Goal: Task Accomplishment & Management: Manage account settings

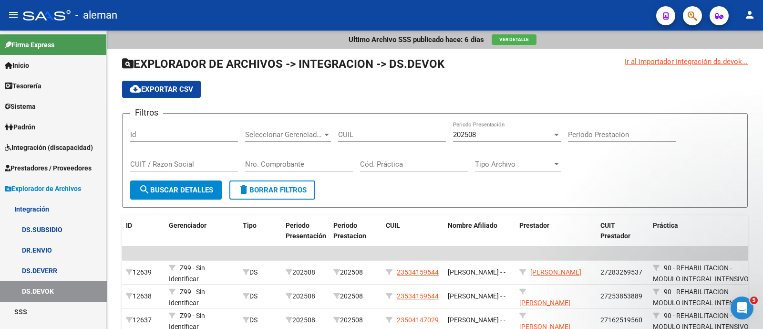
click at [65, 162] on link "Prestadores / Proveedores" at bounding box center [53, 167] width 106 height 21
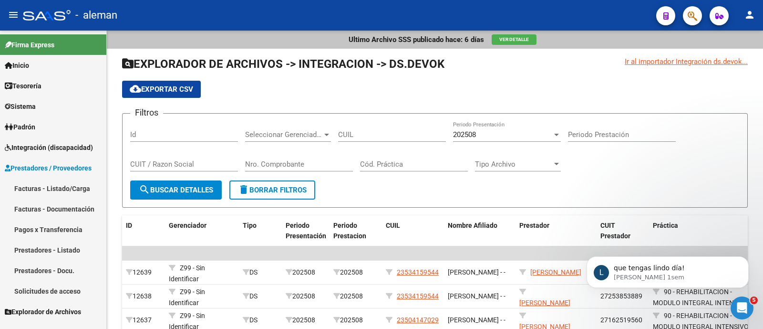
click at [61, 143] on span "Integración (discapacidad)" at bounding box center [49, 147] width 88 height 10
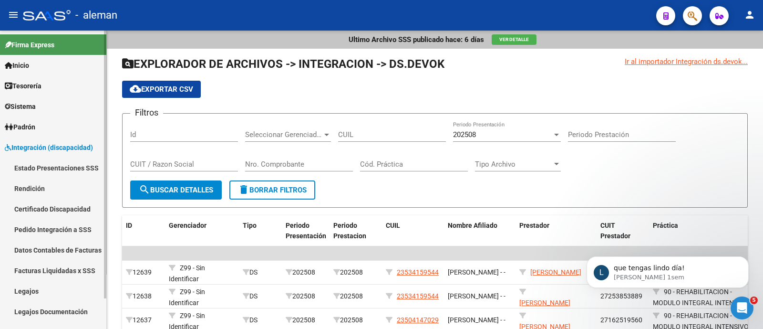
click at [57, 293] on link "Legajos" at bounding box center [53, 290] width 106 height 21
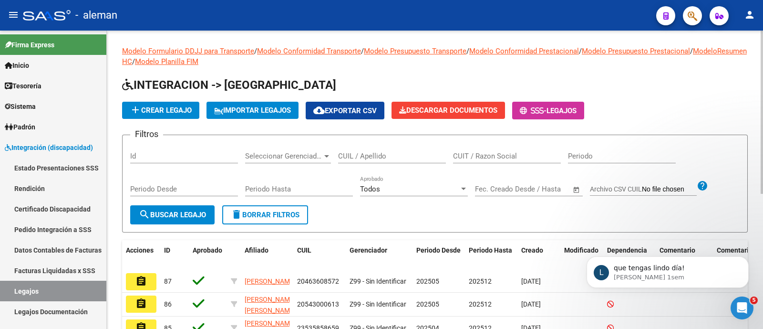
click at [354, 158] on input "CUIL / Apellido" at bounding box center [392, 156] width 108 height 9
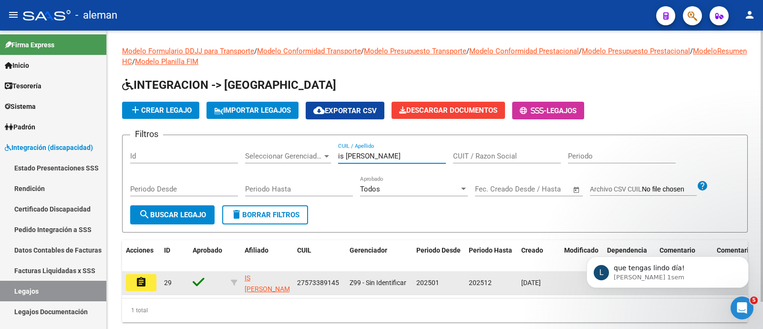
type input "is catalina"
click at [144, 278] on mat-icon "assignment" at bounding box center [140, 281] width 11 height 11
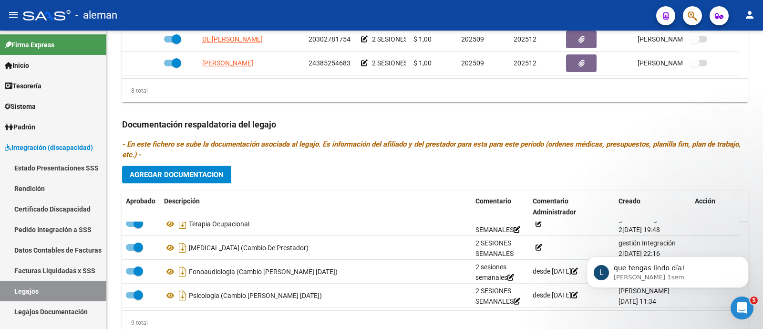
scroll to position [138, 0]
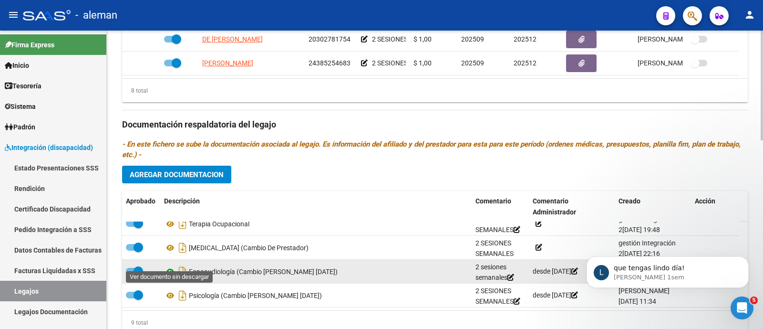
click at [173, 266] on icon at bounding box center [170, 271] width 12 height 11
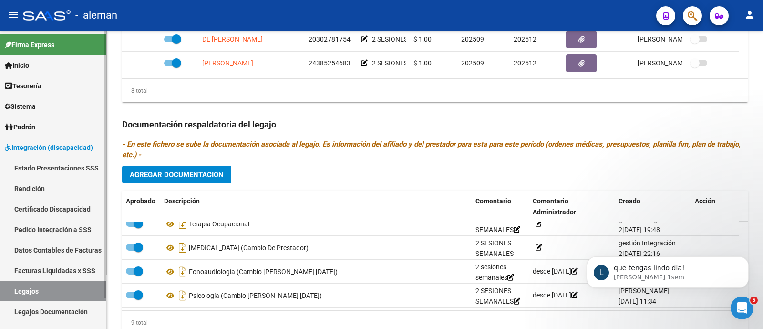
scroll to position [33, 0]
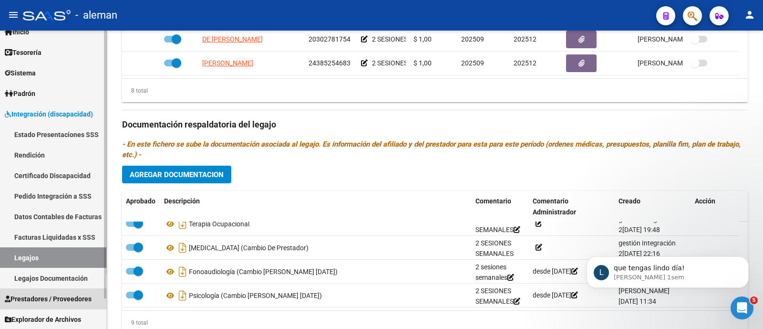
click at [59, 292] on link "Prestadores / Proveedores" at bounding box center [53, 298] width 106 height 21
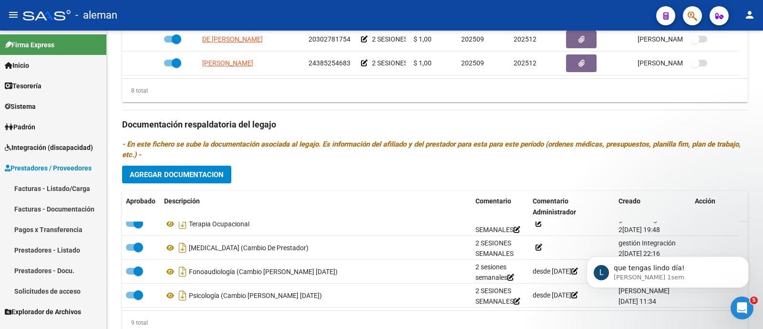
scroll to position [0, 0]
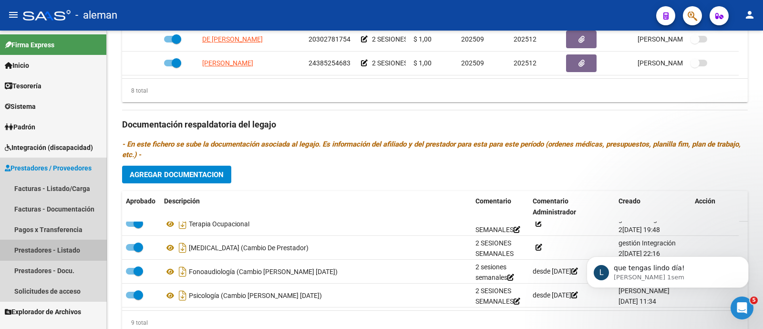
click at [59, 250] on link "Prestadores - Listado" at bounding box center [53, 249] width 106 height 21
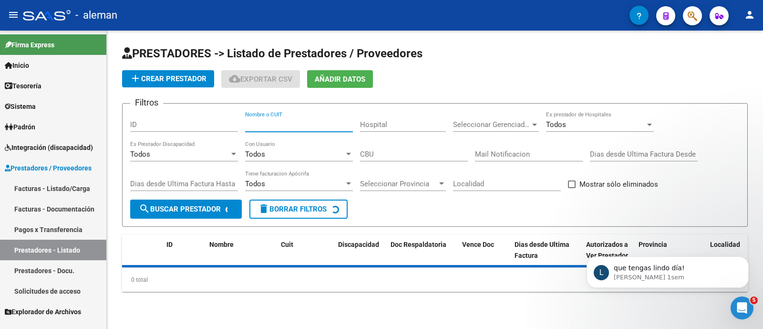
click at [291, 123] on input "Nombre o CUIT" at bounding box center [299, 124] width 108 height 9
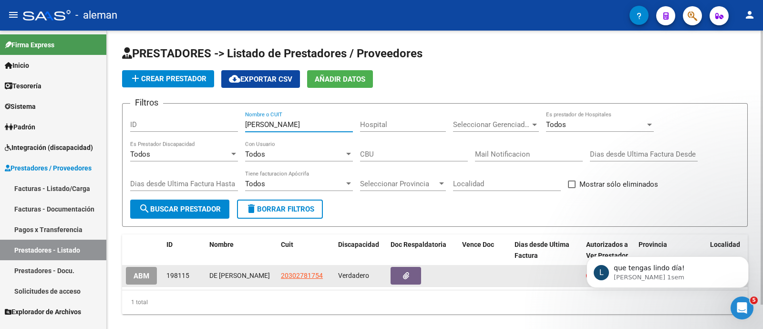
scroll to position [26, 0]
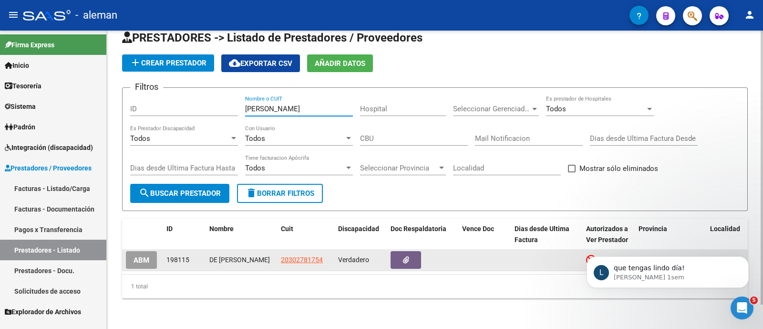
type input "de marti"
click at [145, 256] on span "ABM" at bounding box center [142, 260] width 16 height 9
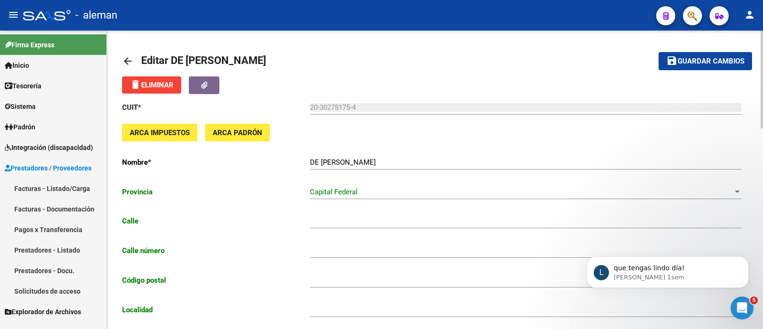
type input "POSADAS"
type input "1209"
type input "1011"
type input "CABA"
type input "862120"
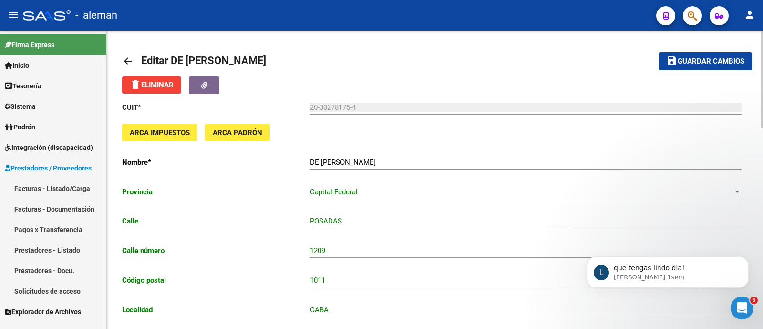
click at [128, 58] on mat-icon "arrow_back" at bounding box center [127, 60] width 11 height 11
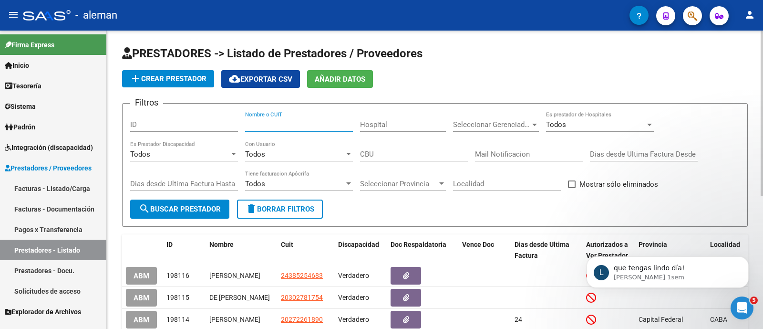
click at [291, 120] on input "Nombre o CUIT" at bounding box center [299, 124] width 108 height 9
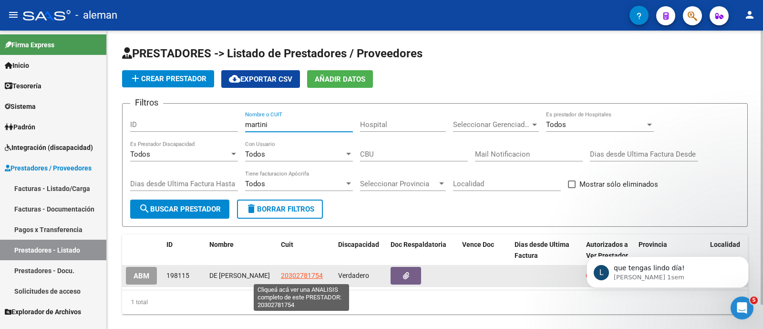
type input "martini"
click at [304, 273] on span "20302781754" at bounding box center [302, 275] width 42 height 8
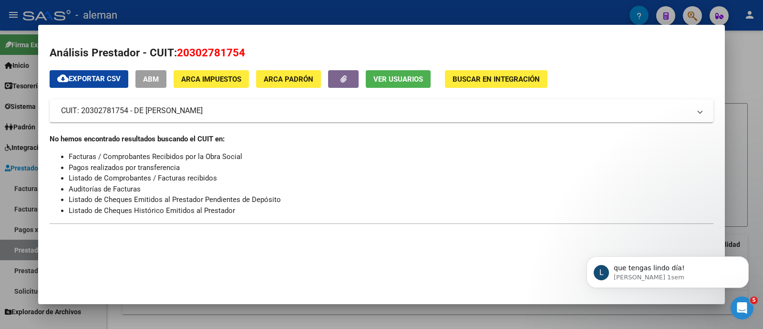
click at [408, 73] on button "Ver Usuarios" at bounding box center [398, 79] width 65 height 18
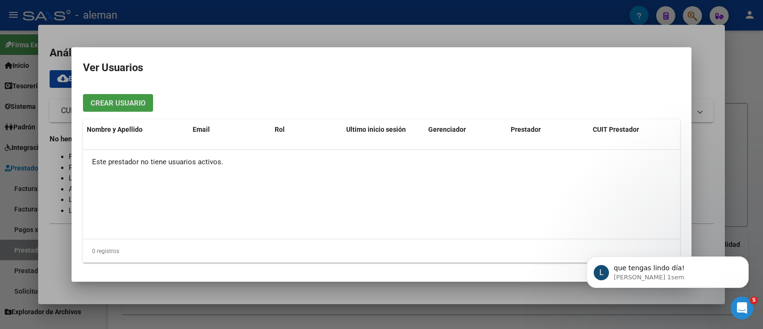
click at [141, 100] on span "Crear Usuario" at bounding box center [118, 103] width 55 height 9
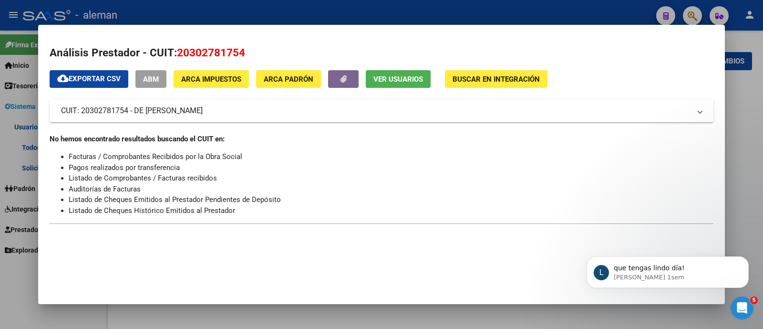
click at [737, 106] on div at bounding box center [381, 164] width 763 height 329
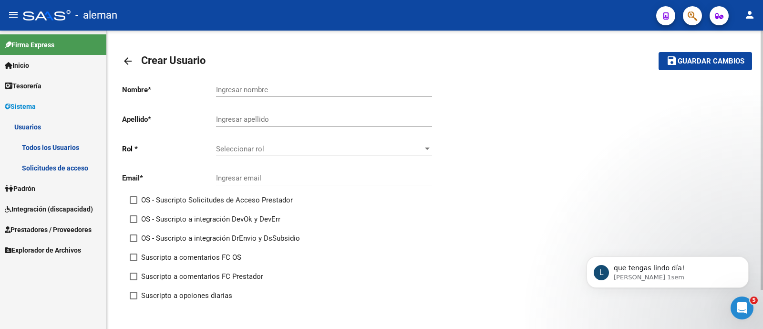
click at [232, 84] on div "Ingresar nombre" at bounding box center [324, 86] width 216 height 21
click at [126, 65] on mat-icon "arrow_back" at bounding box center [127, 60] width 11 height 11
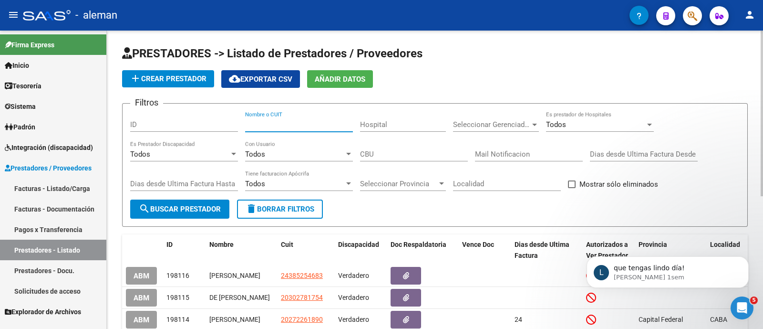
click at [285, 121] on input "Nombre o CUIT" at bounding box center [299, 124] width 108 height 9
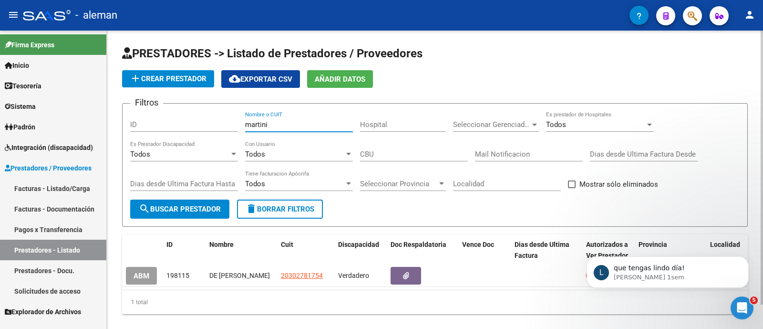
scroll to position [26, 0]
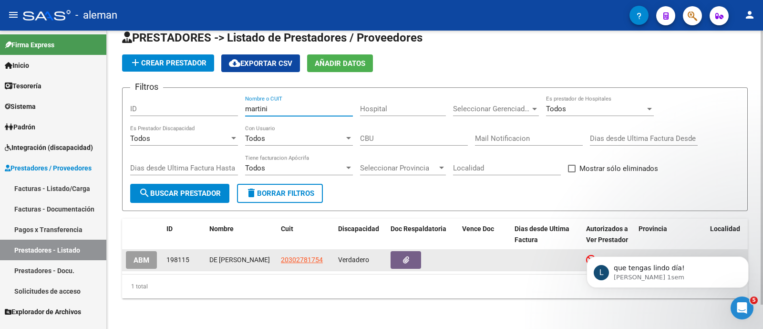
type input "martini"
drag, startPoint x: 257, startPoint y: 257, endPoint x: 207, endPoint y: 240, distance: 53.2
click at [207, 249] on datatable-body-cell "DE [PERSON_NAME]" at bounding box center [241, 259] width 72 height 21
copy div "DE [PERSON_NAME]"
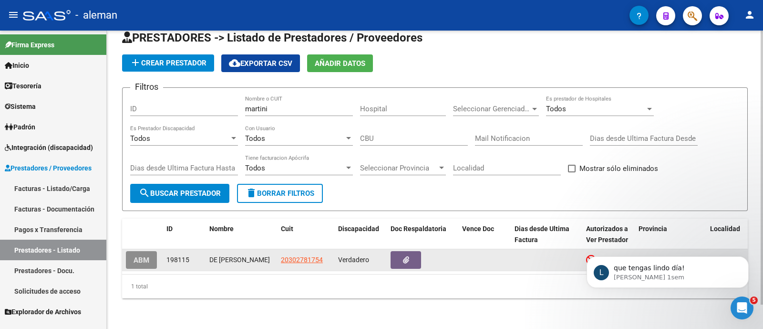
click at [145, 256] on span "ABM" at bounding box center [142, 260] width 16 height 9
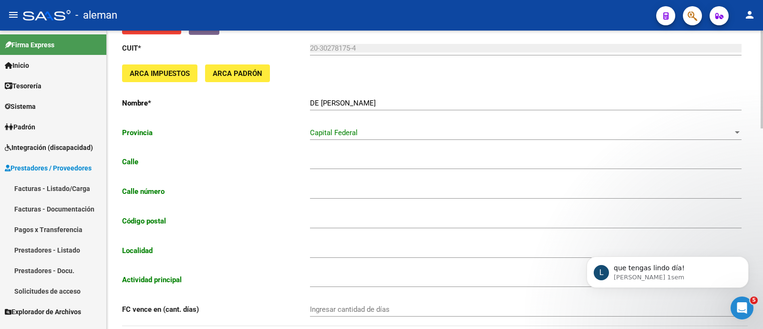
type input "POSADAS"
type input "1209"
type input "1011"
type input "CABA"
type input "862120"
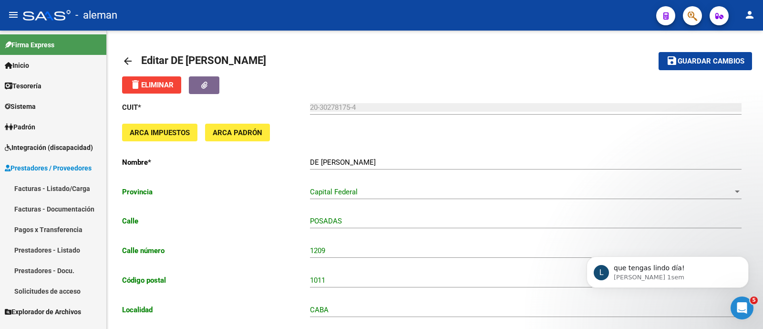
click at [56, 97] on link "Sistema" at bounding box center [53, 106] width 106 height 21
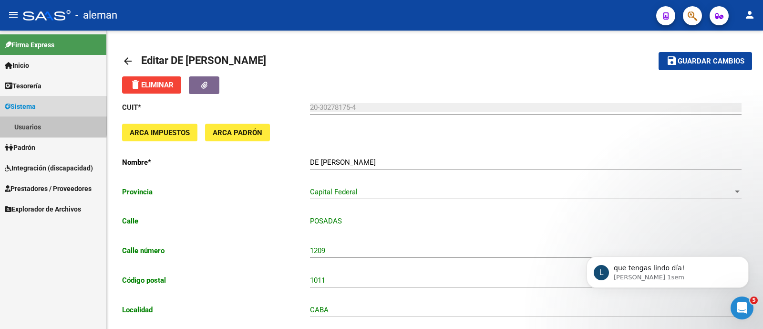
click at [52, 124] on link "Usuarios" at bounding box center [53, 126] width 106 height 21
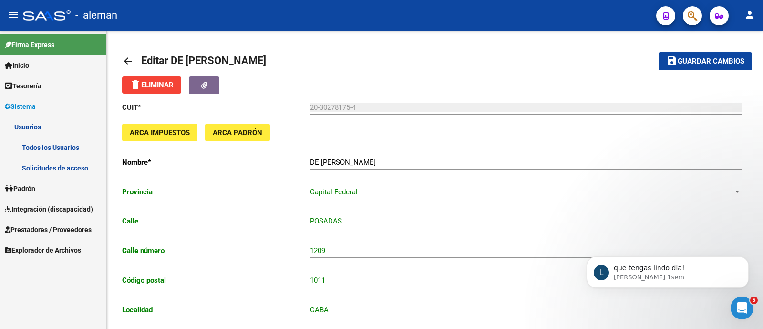
click at [64, 165] on link "Solicitudes de acceso" at bounding box center [53, 167] width 106 height 21
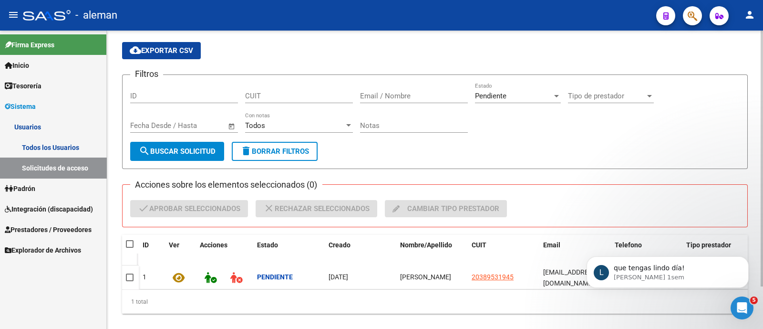
scroll to position [49, 0]
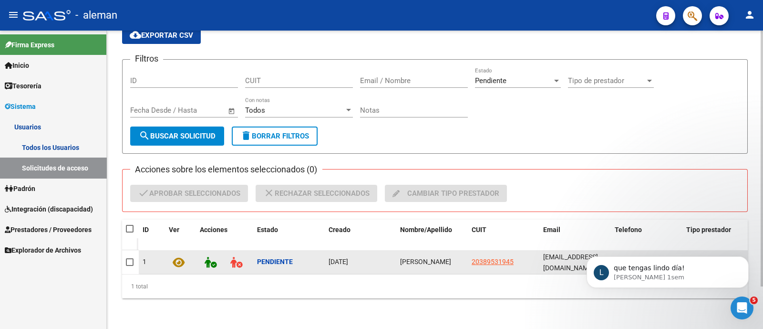
click at [179, 257] on icon at bounding box center [179, 262] width 12 height 11
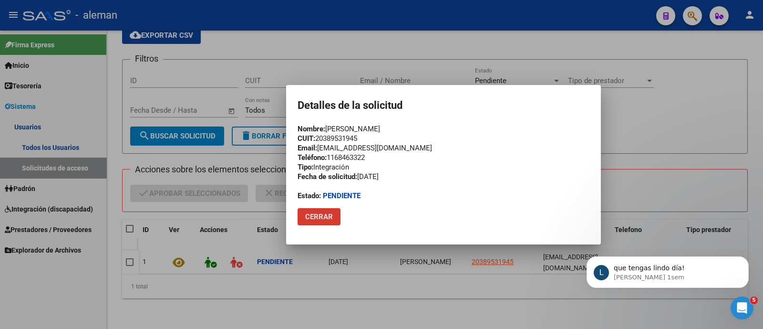
click at [330, 216] on span "Cerrar" at bounding box center [319, 216] width 28 height 9
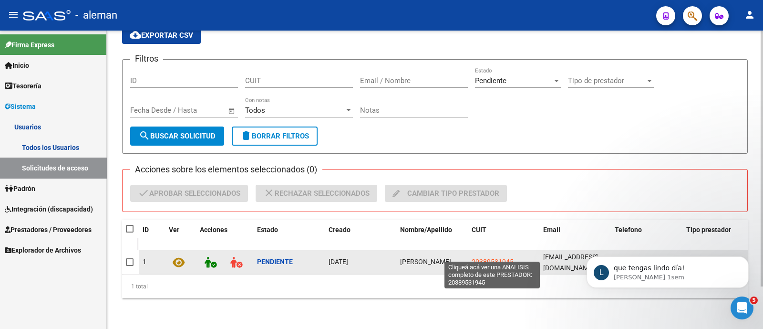
click at [498, 257] on span "20389531945" at bounding box center [493, 261] width 42 height 8
type textarea "20389531945"
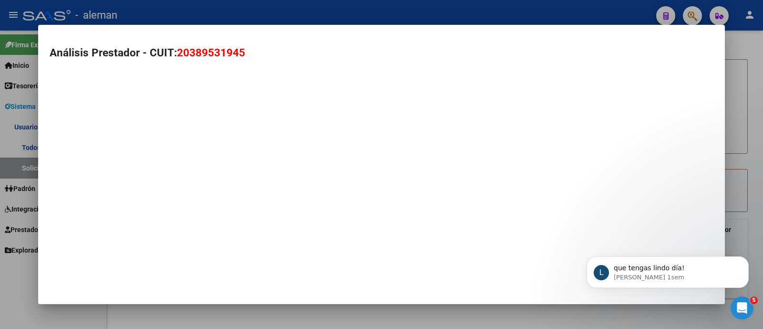
click at [739, 156] on div at bounding box center [381, 164] width 763 height 329
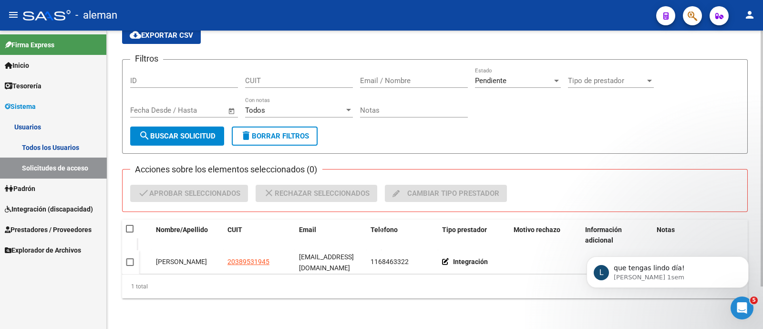
scroll to position [0, 0]
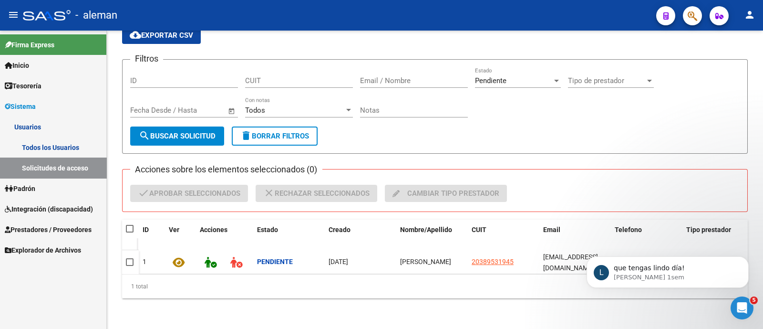
click at [57, 142] on link "Todos los Usuarios" at bounding box center [53, 147] width 106 height 21
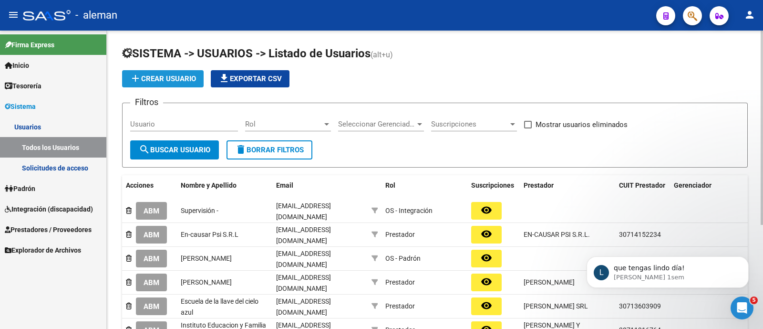
click at [172, 72] on button "add Crear Usuario" at bounding box center [163, 78] width 82 height 17
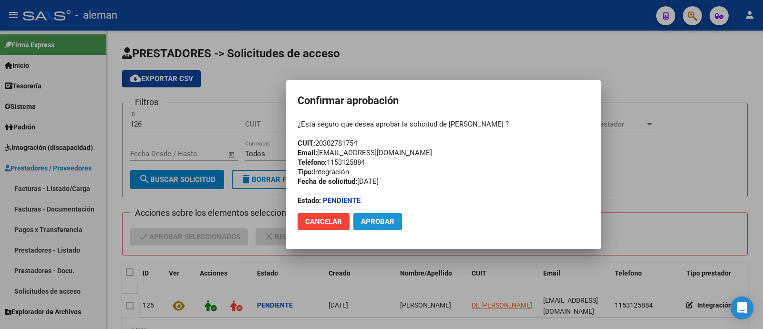
click at [390, 221] on span "Aprobar" at bounding box center [377, 221] width 33 height 9
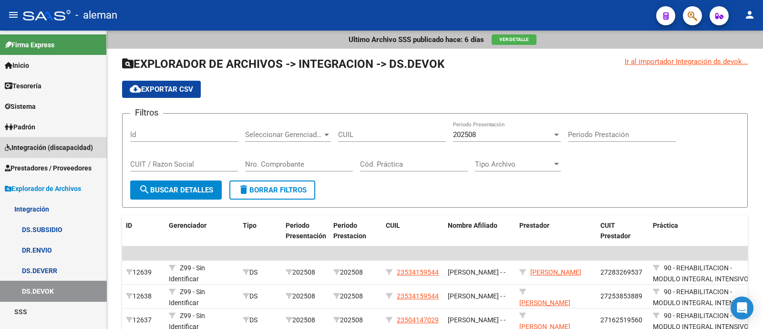
click at [62, 146] on span "Integración (discapacidad)" at bounding box center [49, 147] width 88 height 10
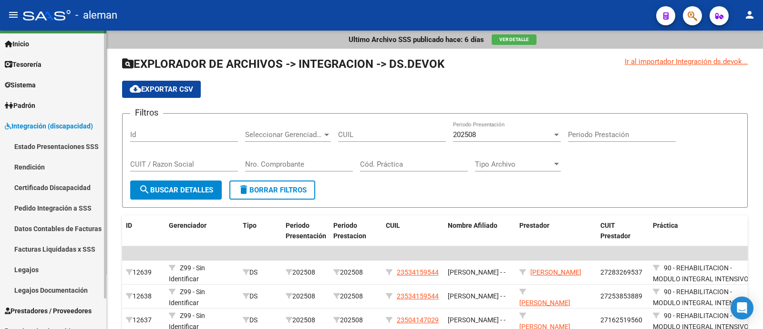
scroll to position [33, 0]
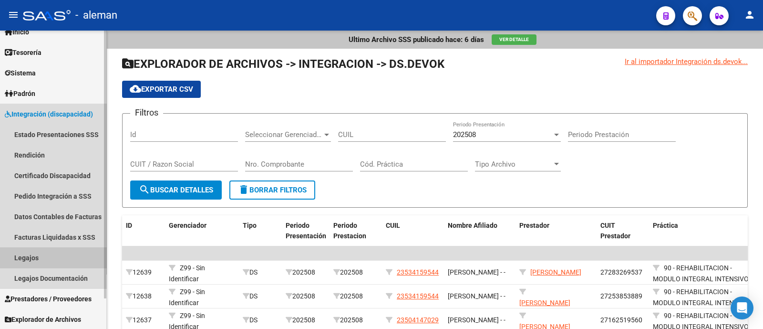
click at [53, 257] on link "Legajos" at bounding box center [53, 257] width 106 height 21
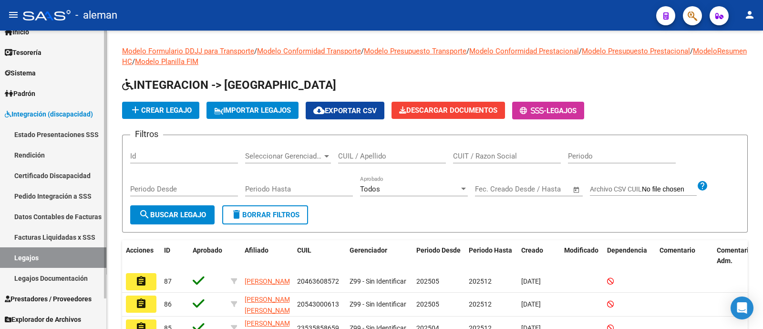
click at [59, 298] on span "Prestadores / Proveedores" at bounding box center [48, 298] width 87 height 10
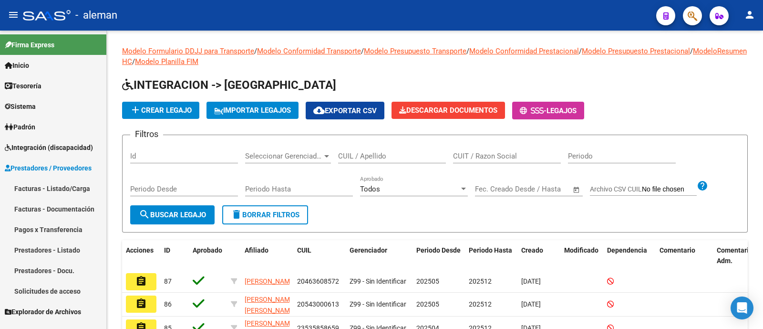
click at [76, 249] on link "Prestadores - Listado" at bounding box center [53, 249] width 106 height 21
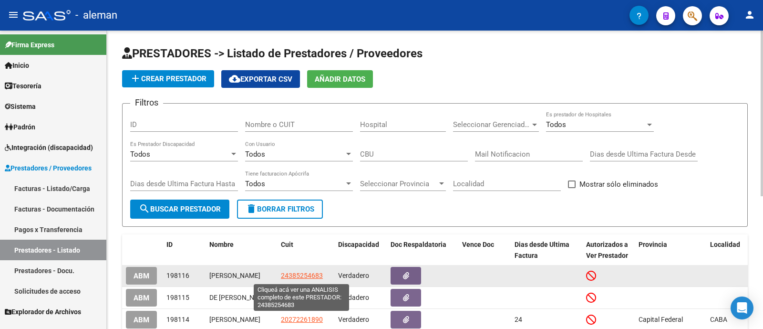
scroll to position [59, 0]
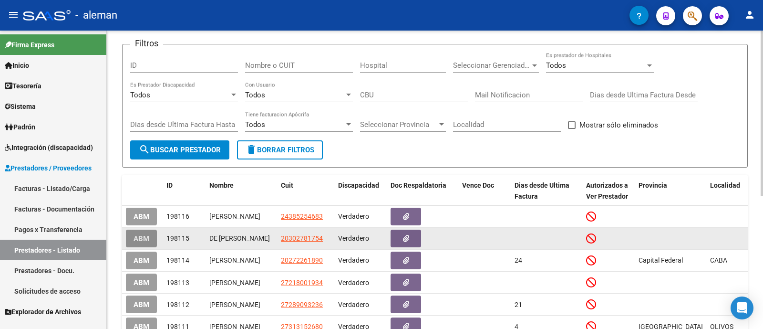
click at [146, 240] on span "ABM" at bounding box center [142, 238] width 16 height 9
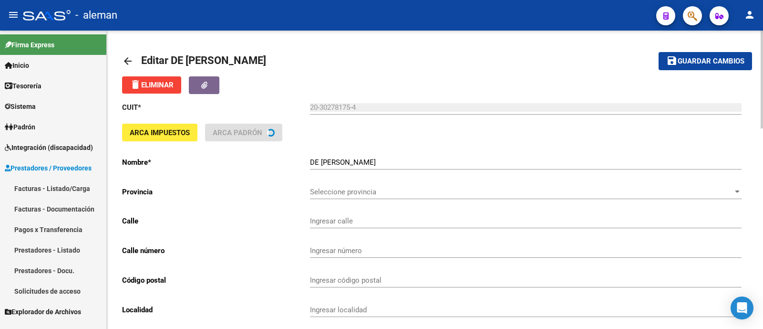
type input "POSADAS"
type input "1209"
type input "1011"
type input "CABA"
type input "862120"
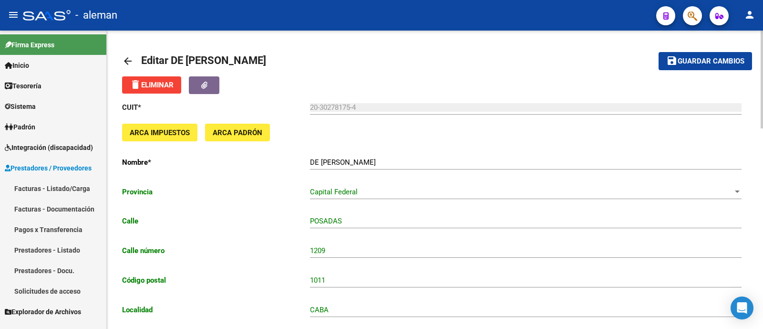
click at [131, 54] on link "arrow_back" at bounding box center [131, 61] width 19 height 22
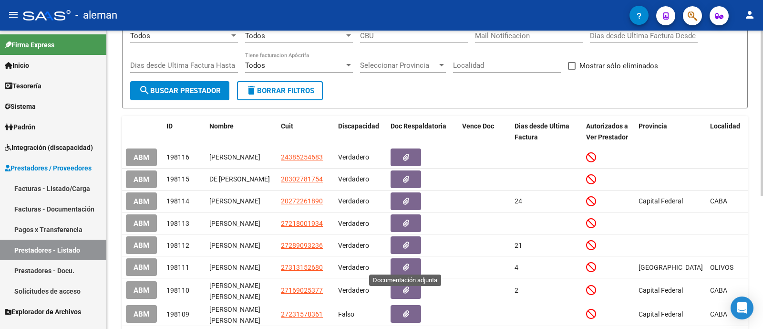
scroll to position [238, 0]
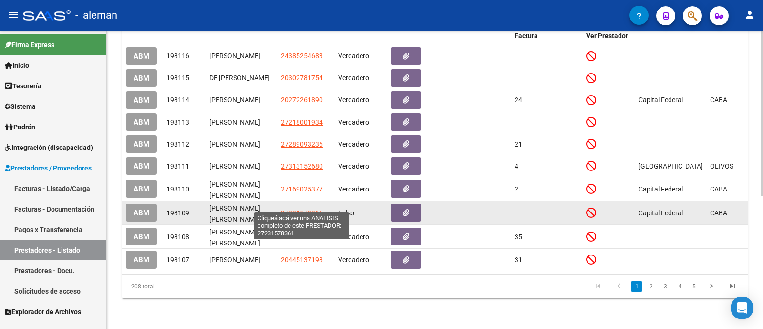
click at [302, 209] on span "27231578361" at bounding box center [302, 213] width 42 height 8
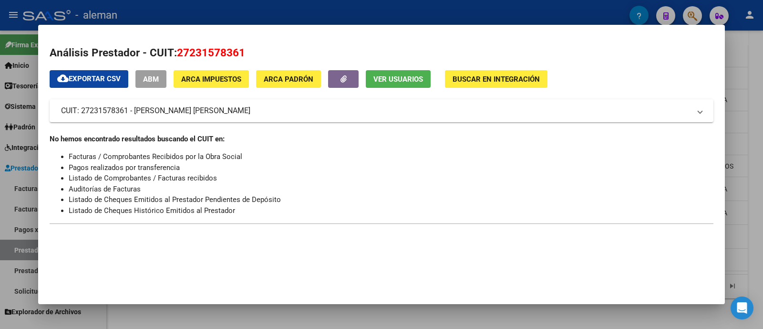
click at [735, 132] on div at bounding box center [381, 164] width 763 height 329
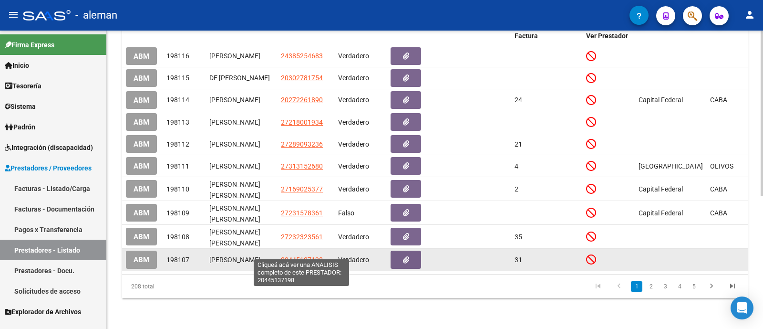
click at [299, 256] on span "20445137198" at bounding box center [302, 260] width 42 height 8
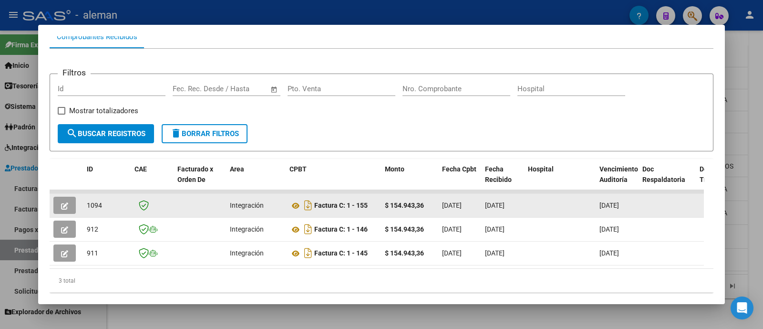
scroll to position [131, 0]
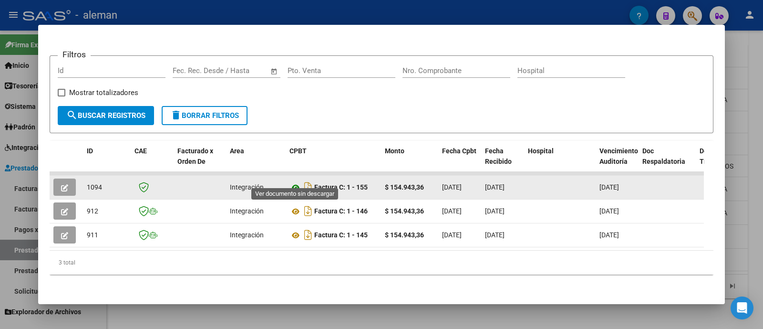
click at [291, 182] on icon at bounding box center [295, 187] width 12 height 11
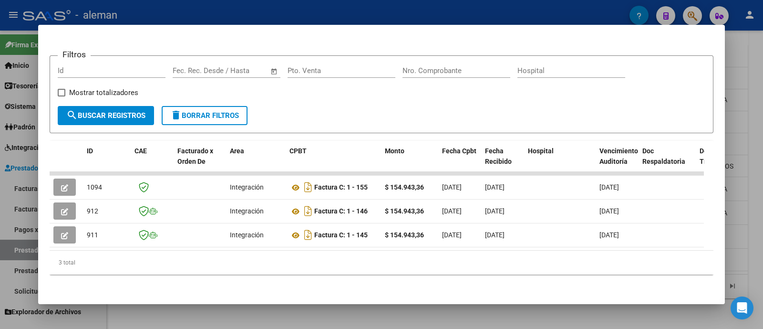
click at [751, 146] on div at bounding box center [381, 164] width 763 height 329
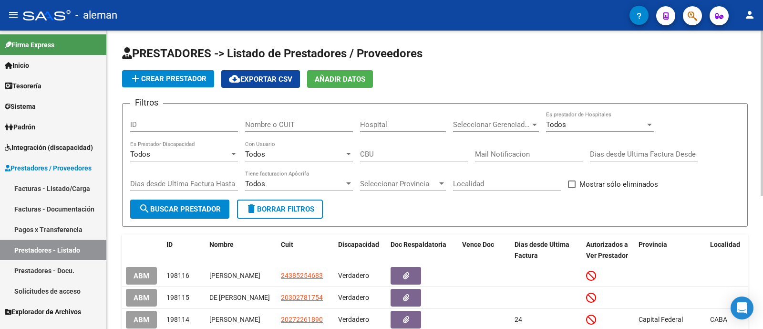
scroll to position [239, 0]
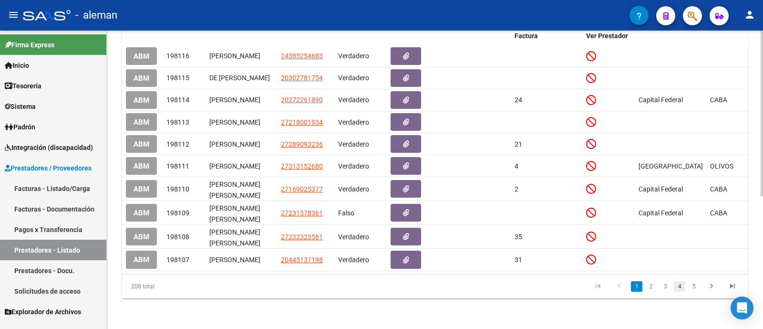
click at [682, 285] on link "4" at bounding box center [679, 286] width 11 height 10
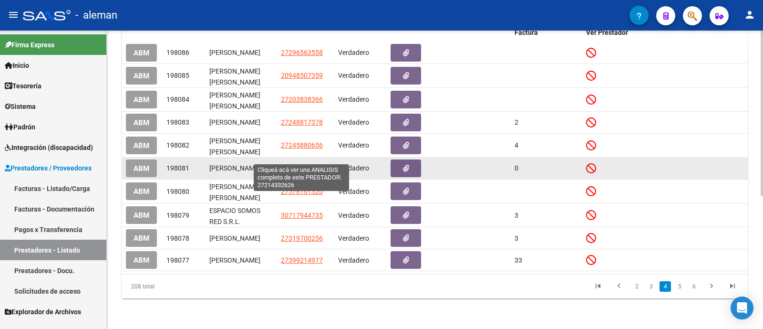
click at [302, 164] on span "27214332626" at bounding box center [302, 168] width 42 height 8
type textarea "27214332626"
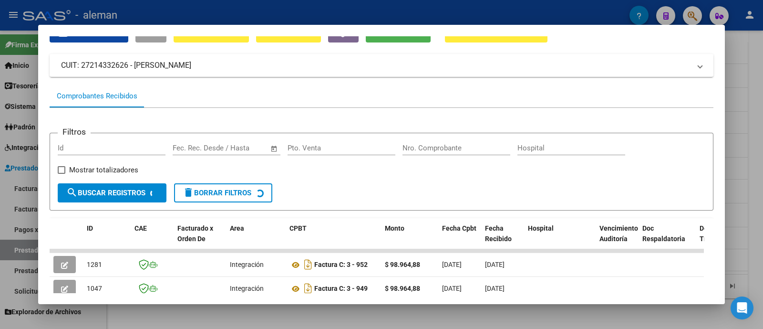
scroll to position [104, 0]
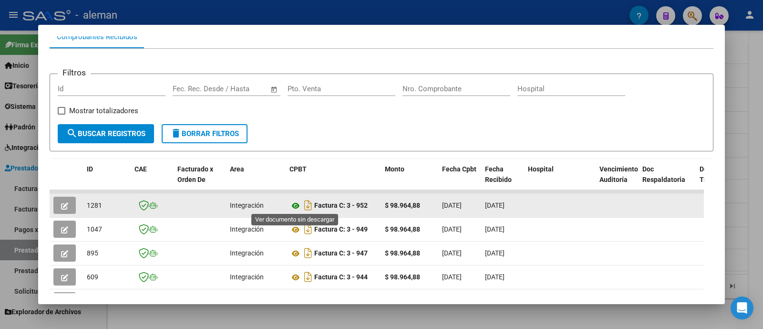
click at [298, 205] on icon at bounding box center [295, 205] width 12 height 11
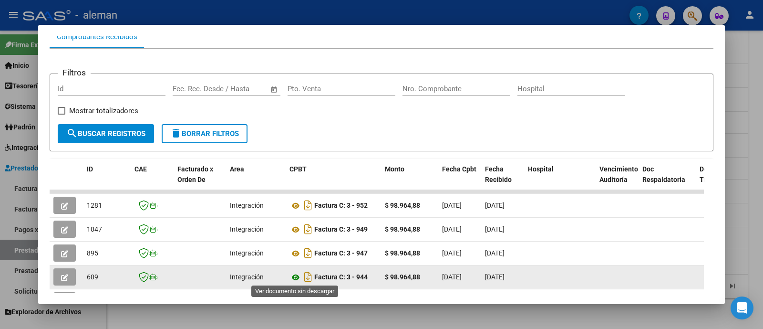
click at [297, 274] on icon at bounding box center [295, 276] width 12 height 11
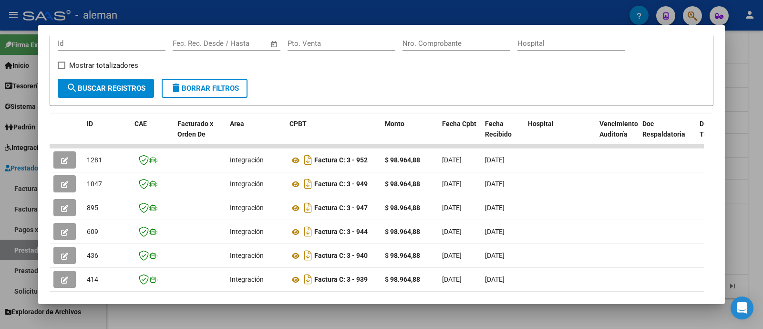
scroll to position [164, 0]
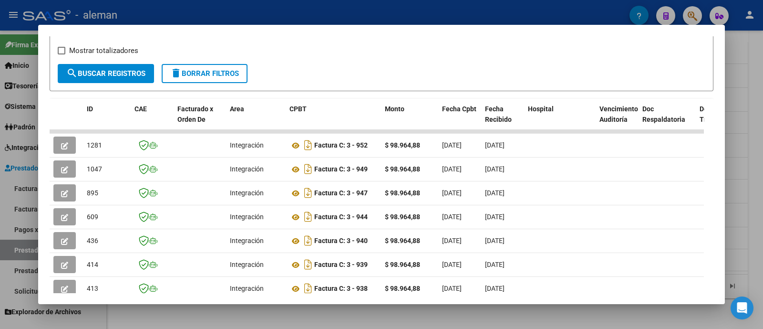
click at [733, 208] on div at bounding box center [381, 164] width 763 height 329
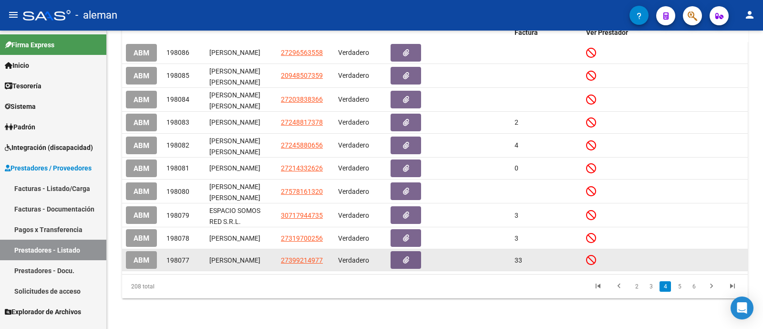
click at [134, 256] on span "ABM" at bounding box center [142, 260] width 16 height 9
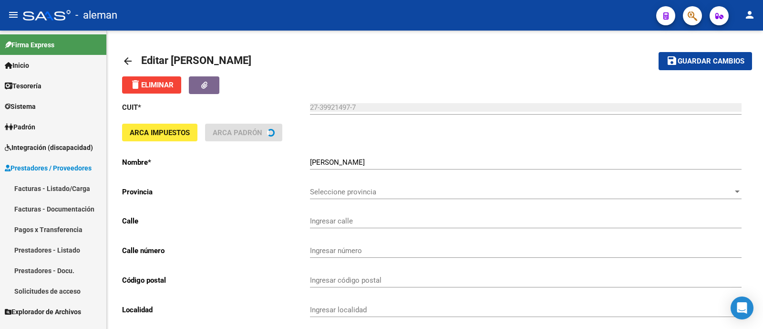
type input "[PERSON_NAME]"
type input "1437"
type input "1636"
type input "OLIVOS"
type input "855000"
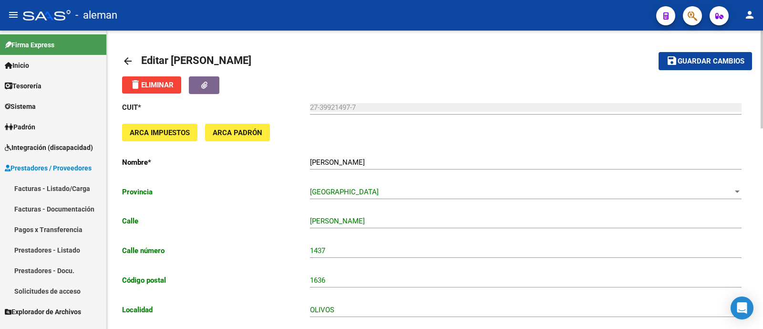
click at [125, 57] on mat-icon "arrow_back" at bounding box center [127, 60] width 11 height 11
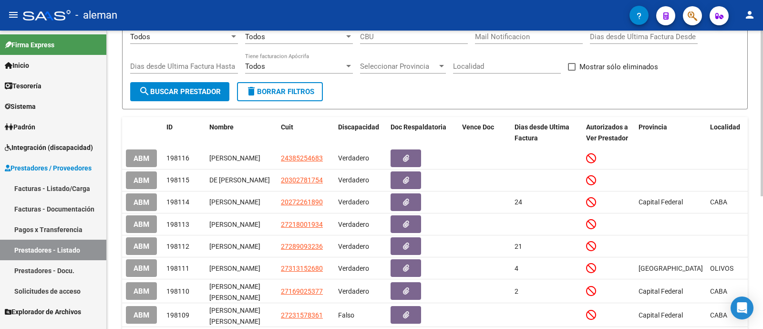
scroll to position [239, 0]
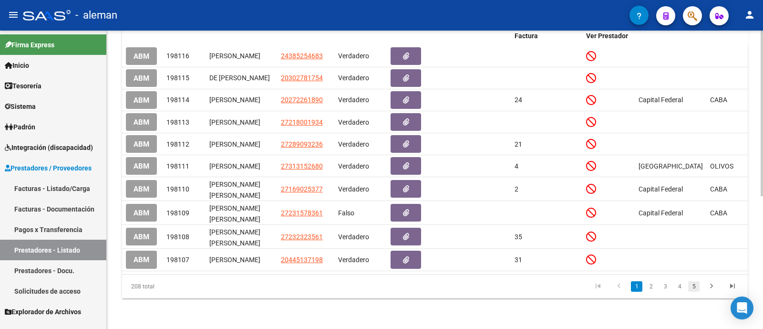
click at [689, 288] on link "5" at bounding box center [693, 286] width 11 height 10
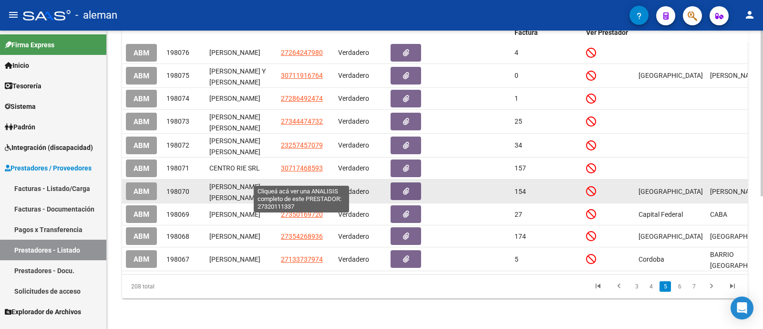
click at [295, 187] on span "27320111337" at bounding box center [302, 191] width 42 height 8
type textarea "27320111337"
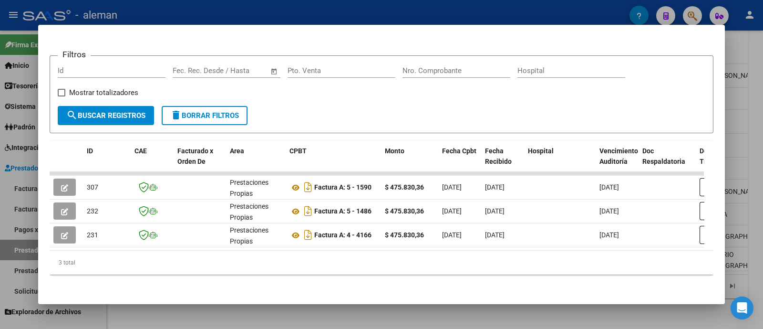
scroll to position [131, 0]
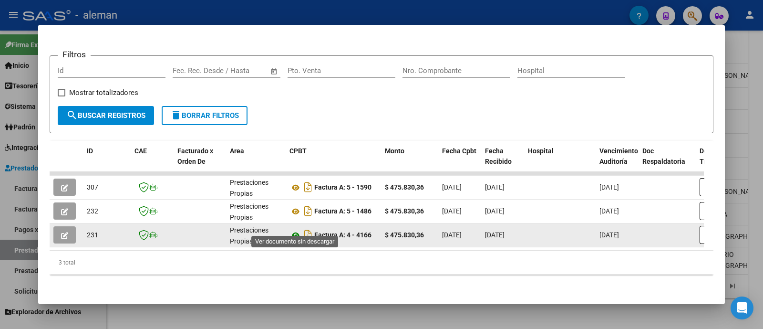
click at [295, 229] on icon at bounding box center [295, 234] width 12 height 11
